Goal: Information Seeking & Learning: Learn about a topic

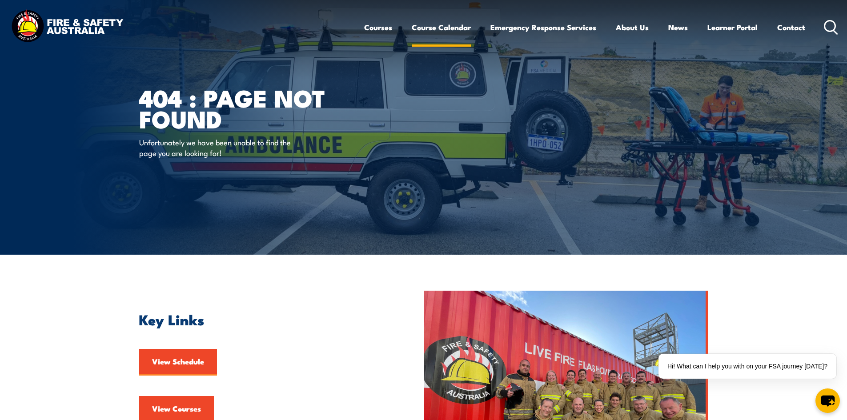
click at [451, 23] on link "Course Calendar" at bounding box center [441, 28] width 59 height 24
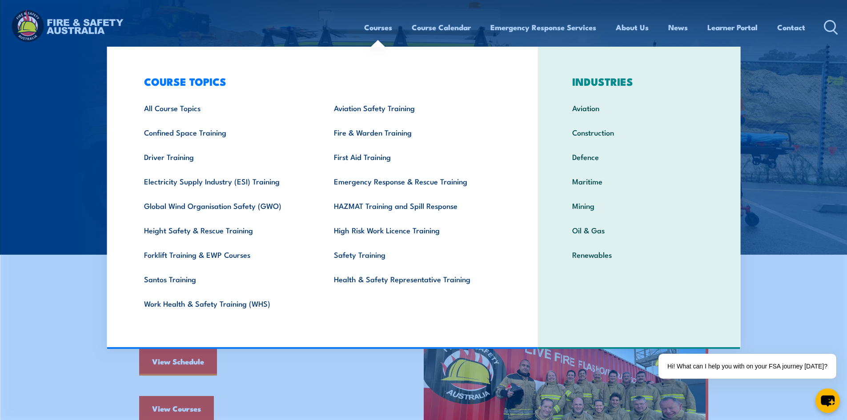
click at [367, 34] on link "Courses" at bounding box center [378, 28] width 28 height 24
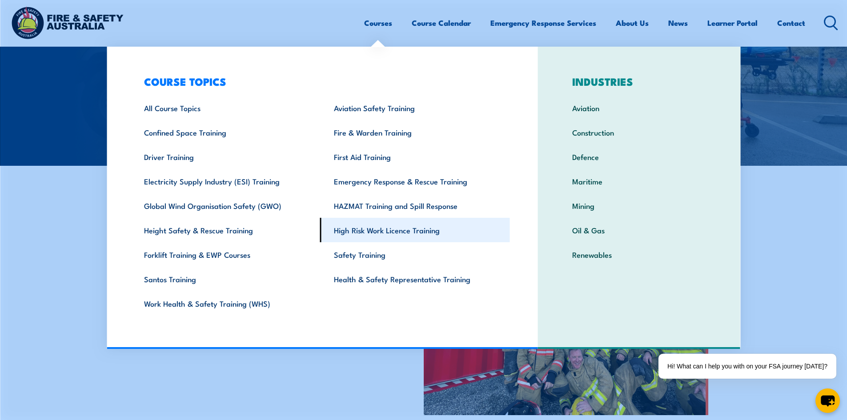
click at [389, 233] on link "High Risk Work Licence Training" at bounding box center [415, 230] width 190 height 24
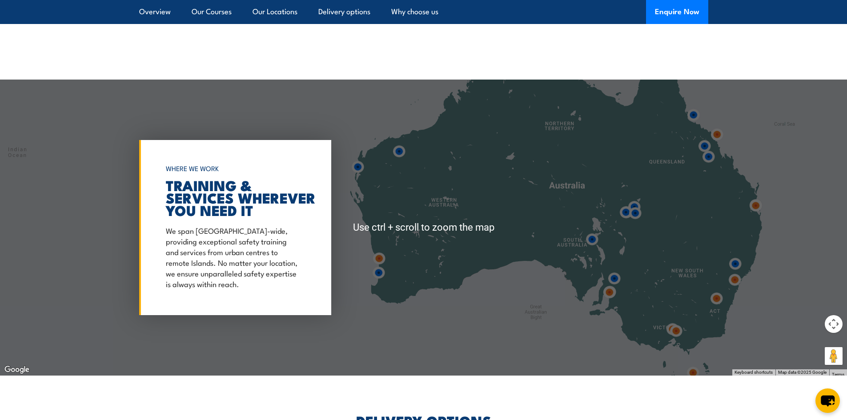
scroll to position [1023, 0]
